Goal: Task Accomplishment & Management: Use online tool/utility

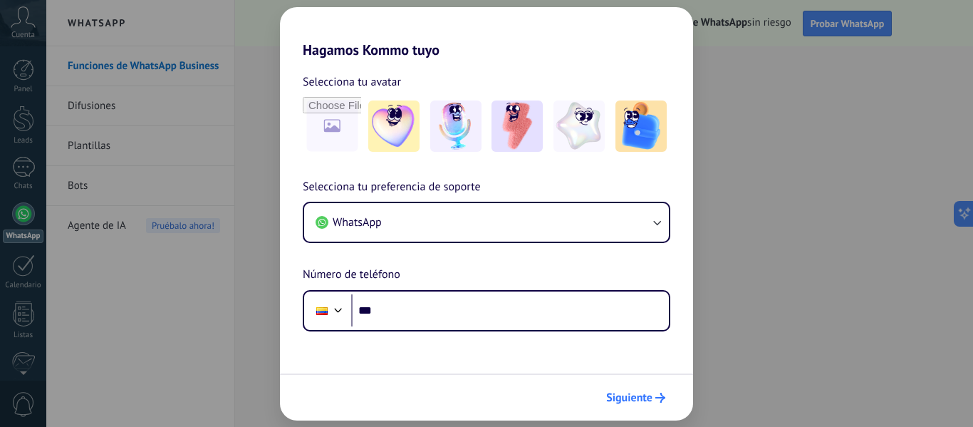
click at [636, 405] on button "Siguiente" at bounding box center [636, 397] width 72 height 24
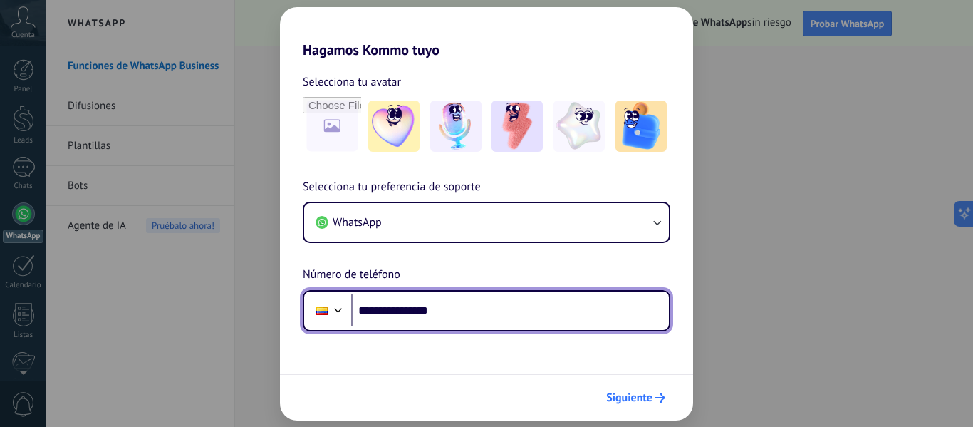
type input "**********"
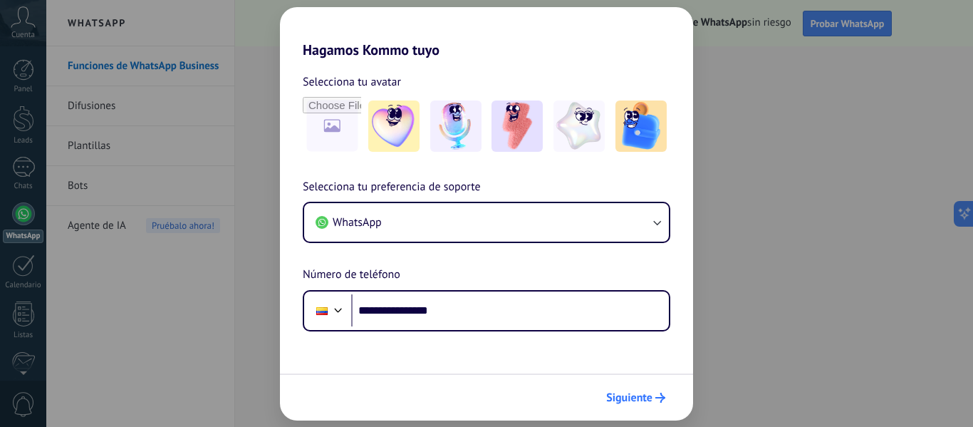
click at [651, 400] on span "Siguiente" at bounding box center [629, 398] width 46 height 10
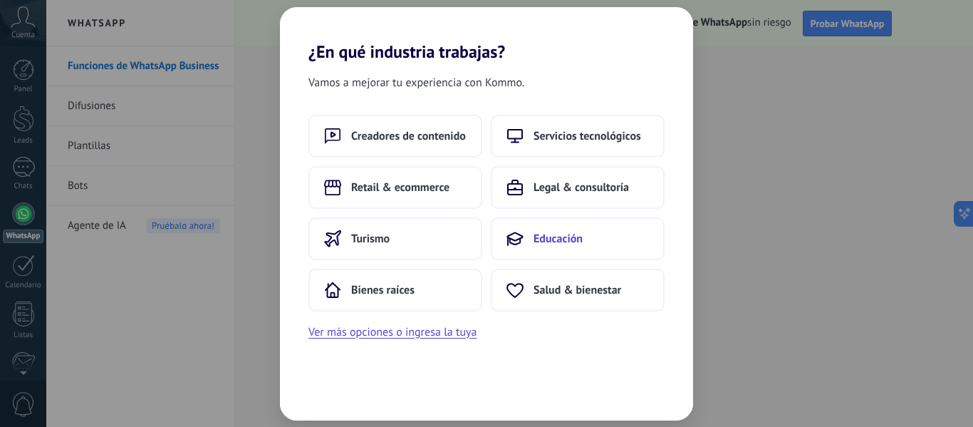
click at [554, 241] on span "Educación" at bounding box center [558, 239] width 49 height 14
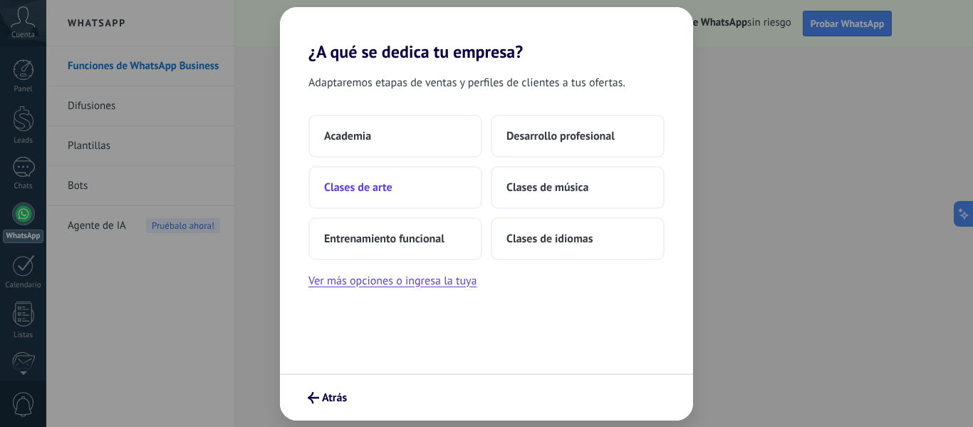
click at [395, 187] on button "Clases de arte" at bounding box center [396, 187] width 174 height 43
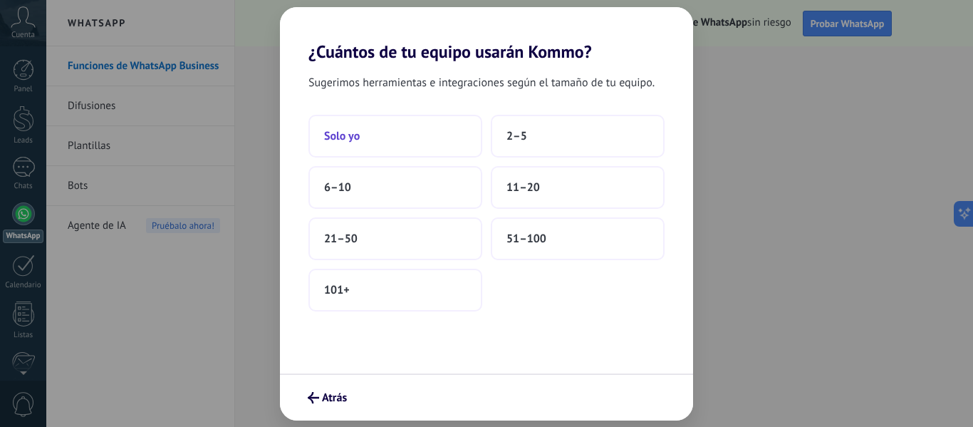
click at [420, 143] on button "Solo yo" at bounding box center [396, 136] width 174 height 43
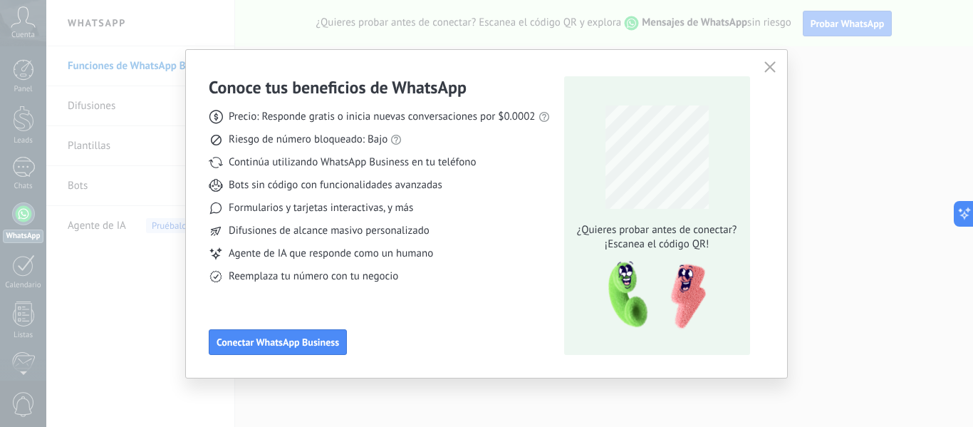
click at [761, 68] on button "button" at bounding box center [770, 68] width 19 height 20
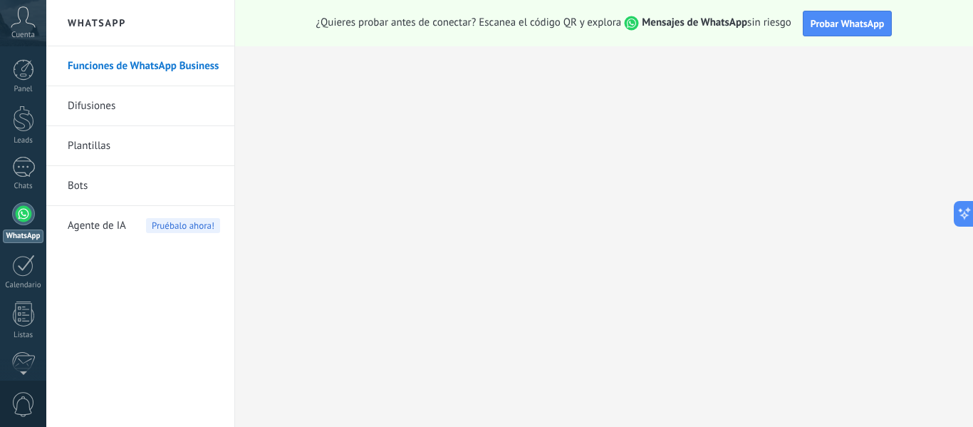
scroll to position [166, 0]
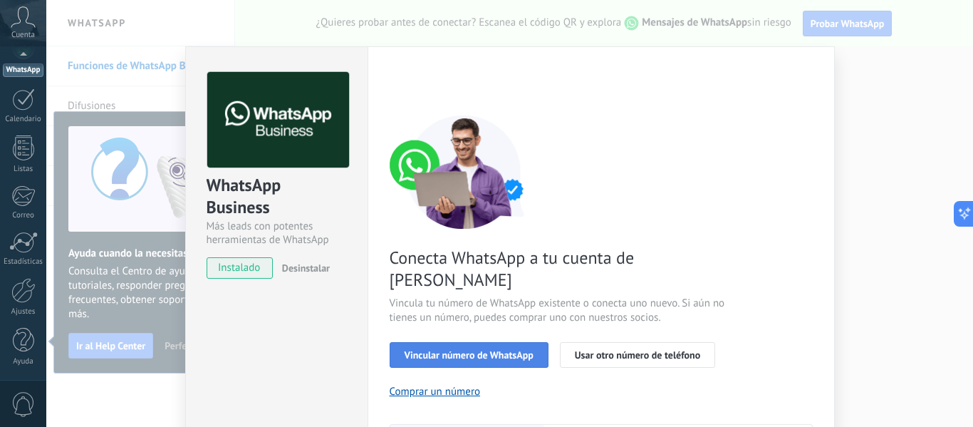
click at [489, 350] on span "Vincular número de WhatsApp" at bounding box center [469, 355] width 129 height 10
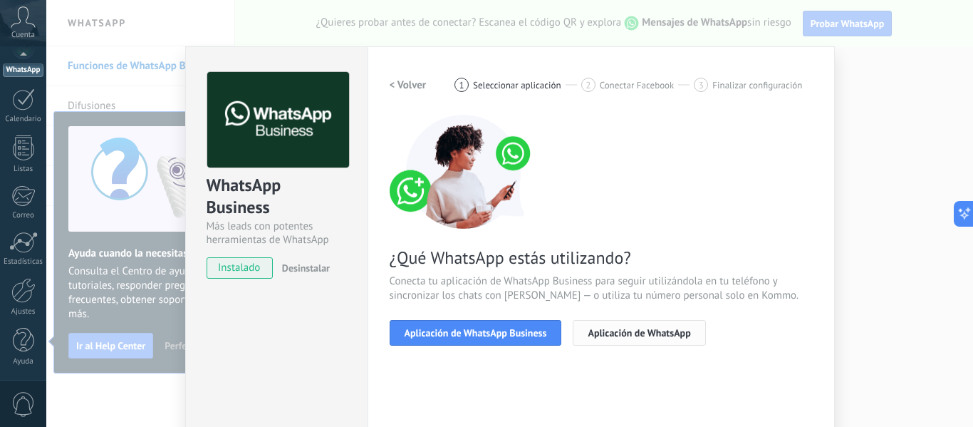
click at [646, 337] on span "Aplicación de WhatsApp" at bounding box center [639, 333] width 103 height 10
